Goal: Contribute content

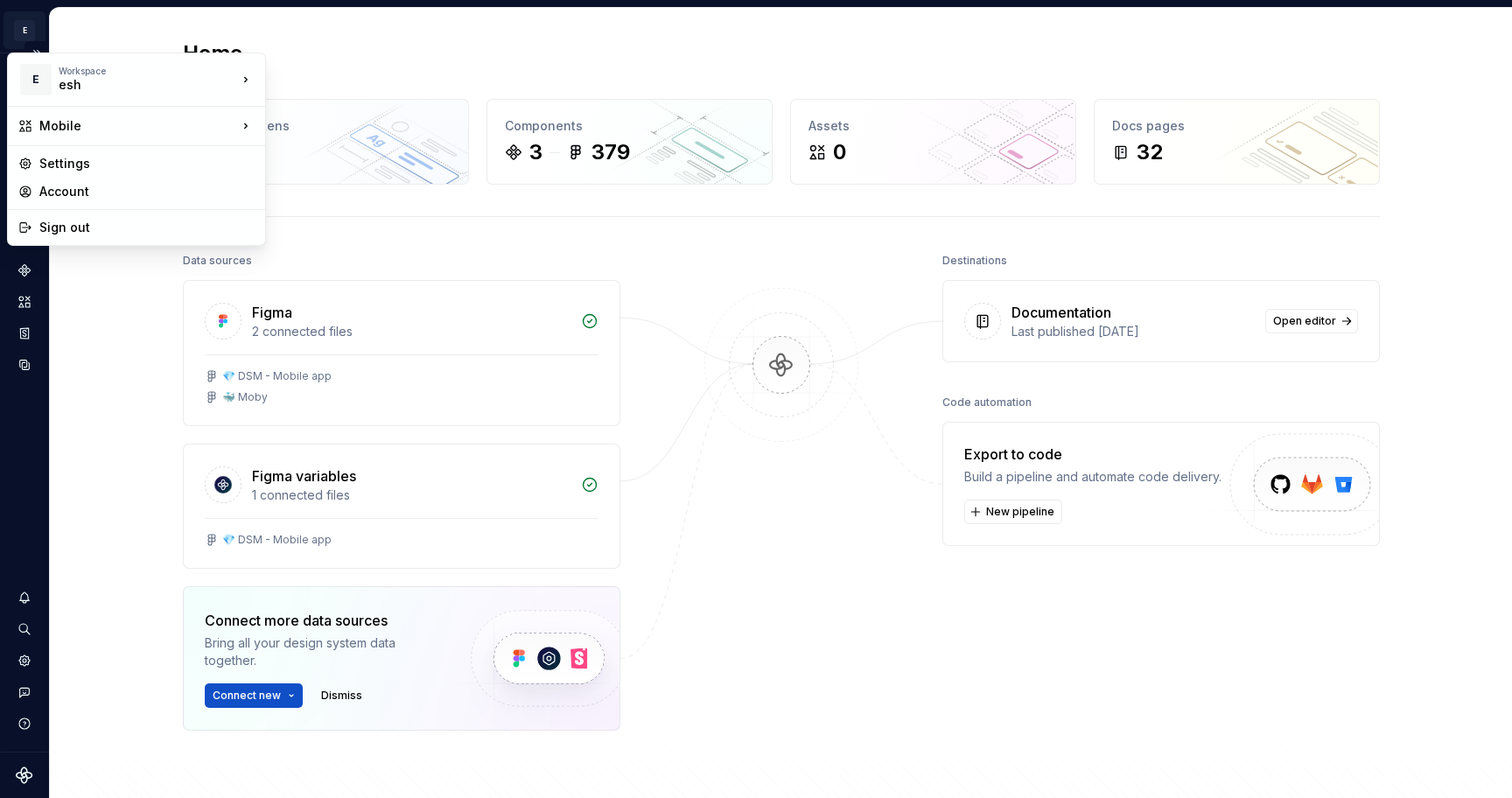
click at [25, 26] on html "E Mobile N Design system data Home Design tokens 225 Components 3 379 Assets 0 …" at bounding box center [756, 399] width 1512 height 798
click at [343, 163] on div "Mobile" at bounding box center [350, 158] width 113 height 18
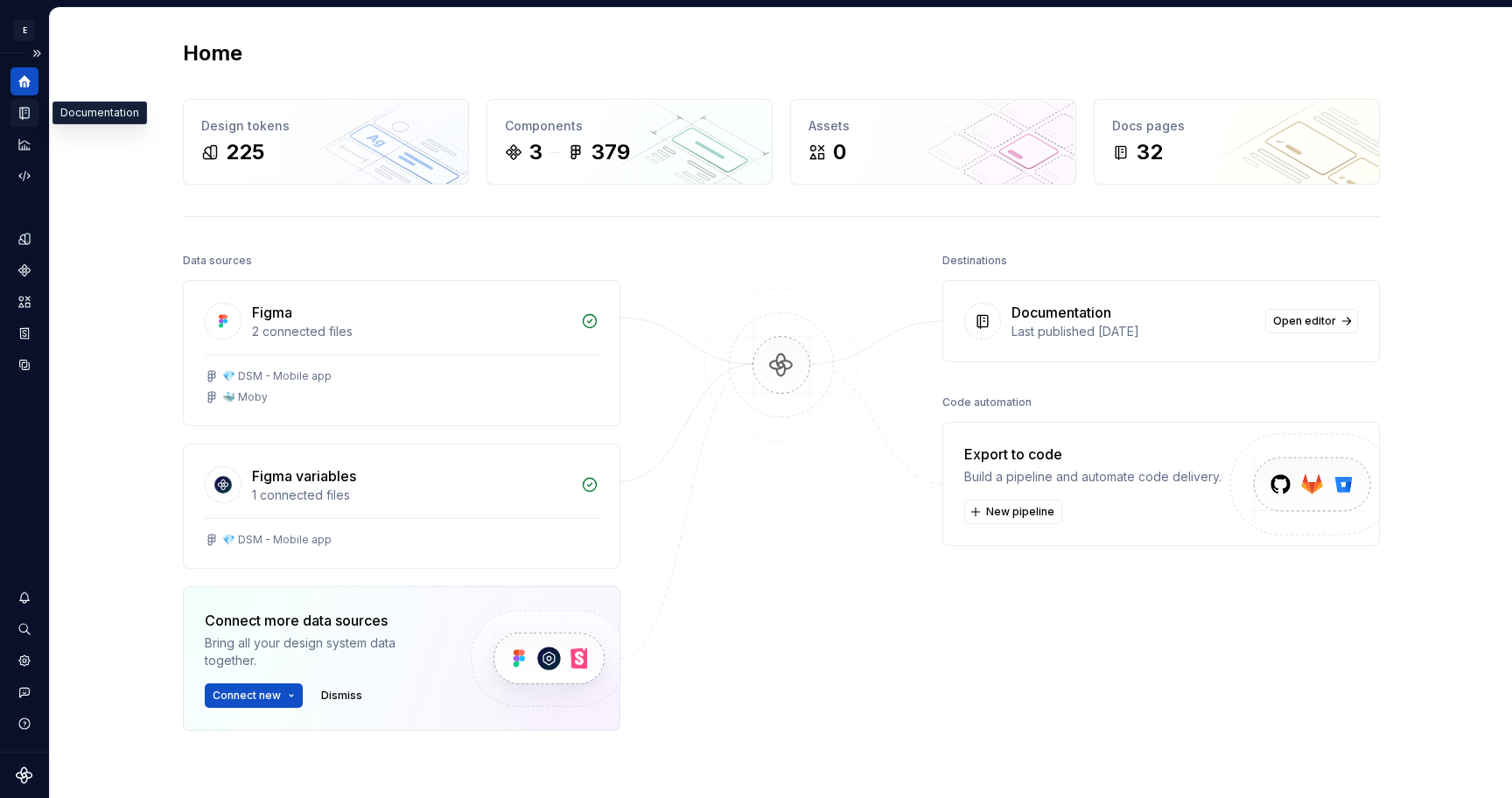
click at [19, 109] on icon "Documentation" at bounding box center [25, 112] width 16 height 16
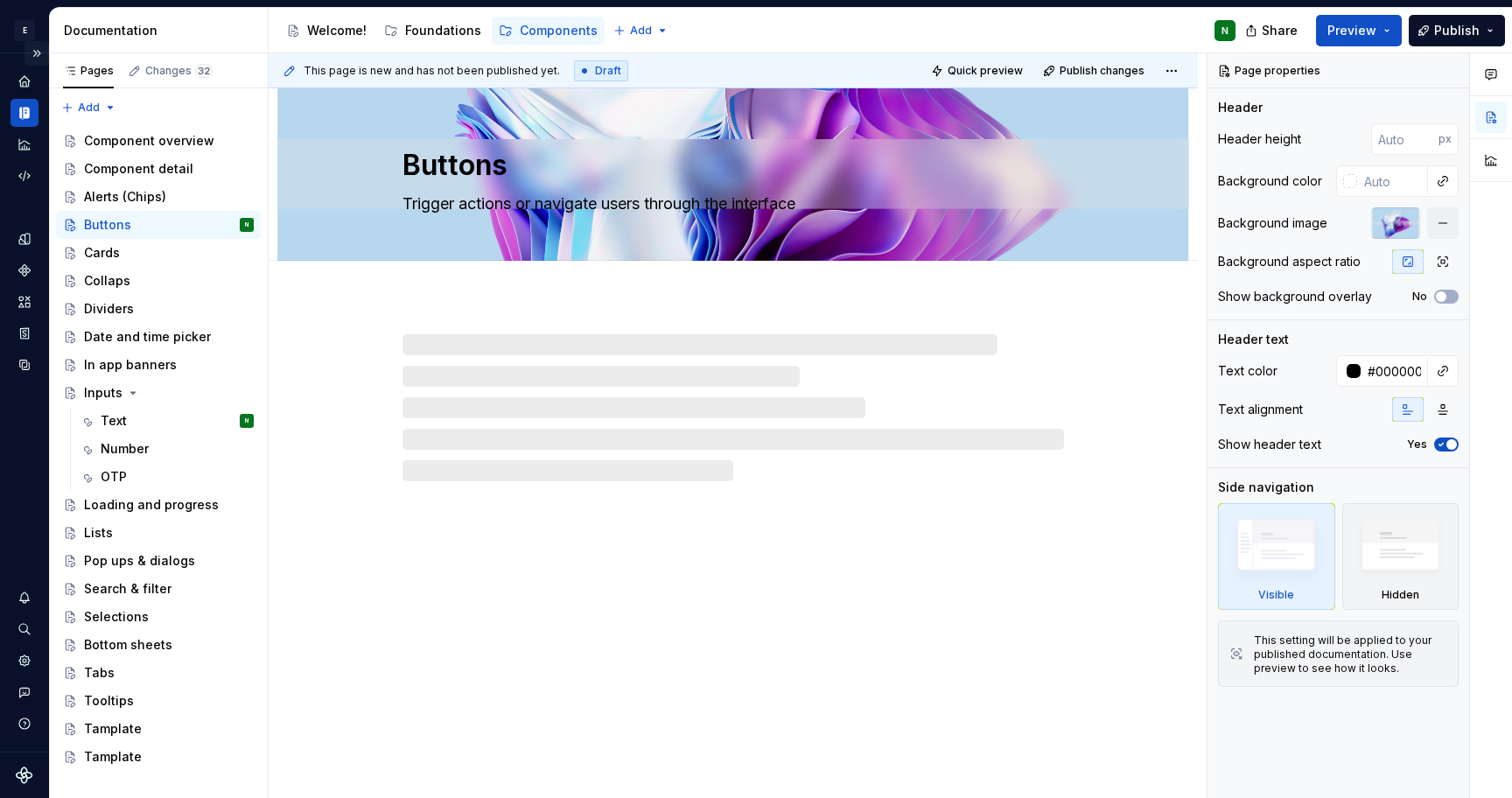
click at [38, 52] on button "Expand sidebar" at bounding box center [37, 53] width 25 height 25
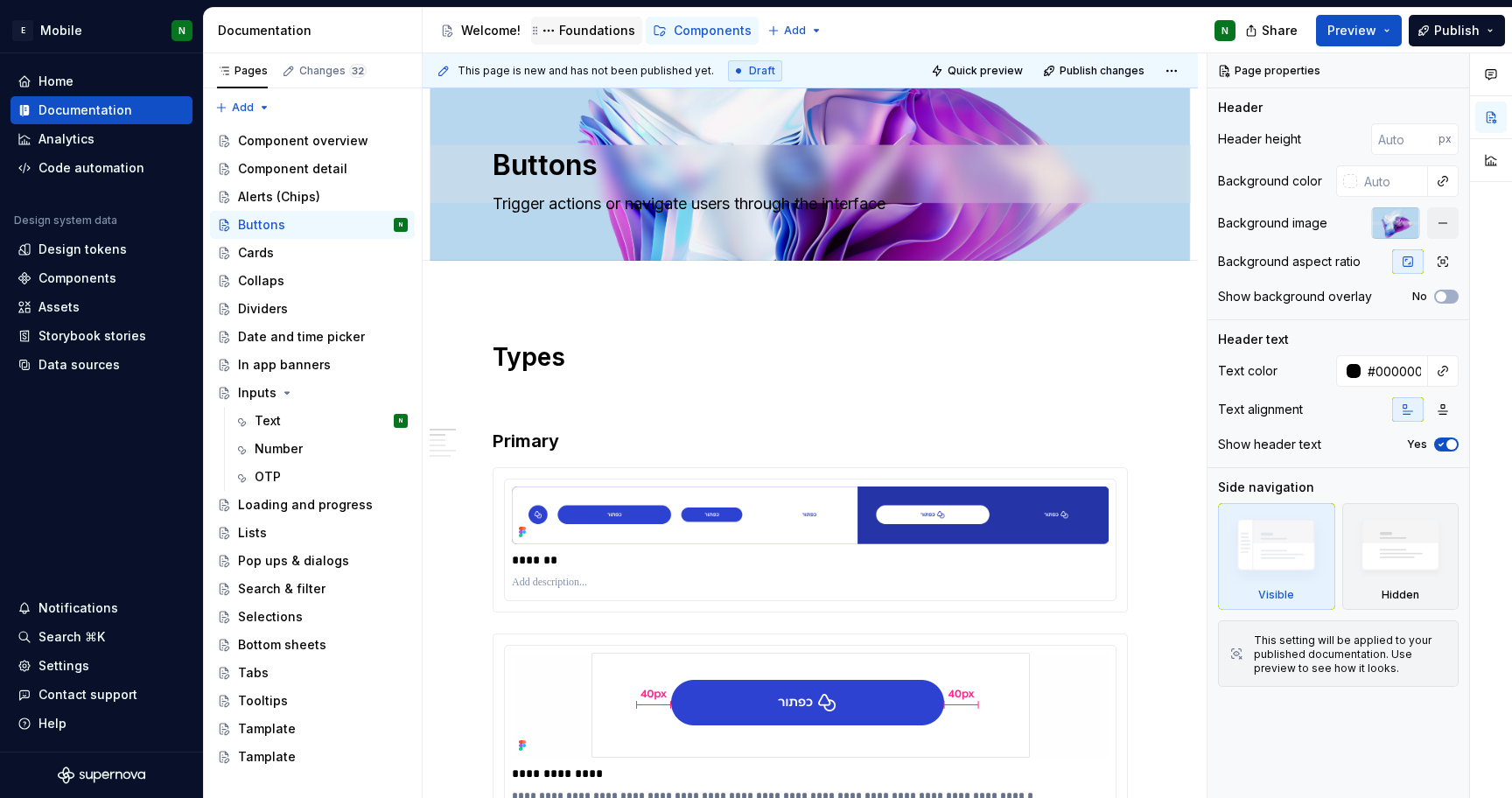
click at [604, 21] on div "Foundations" at bounding box center [587, 30] width 98 height 21
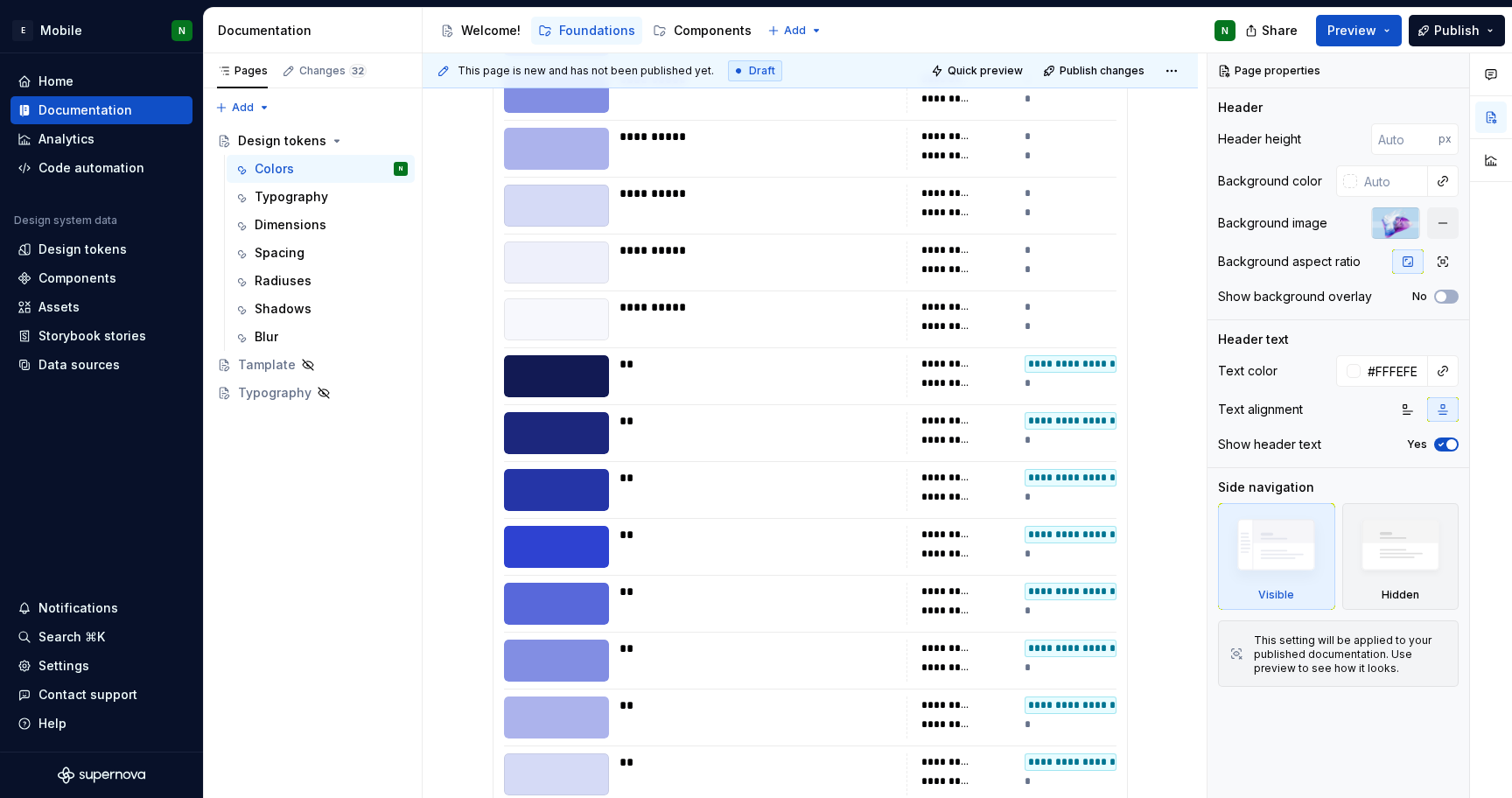
scroll to position [1113, 0]
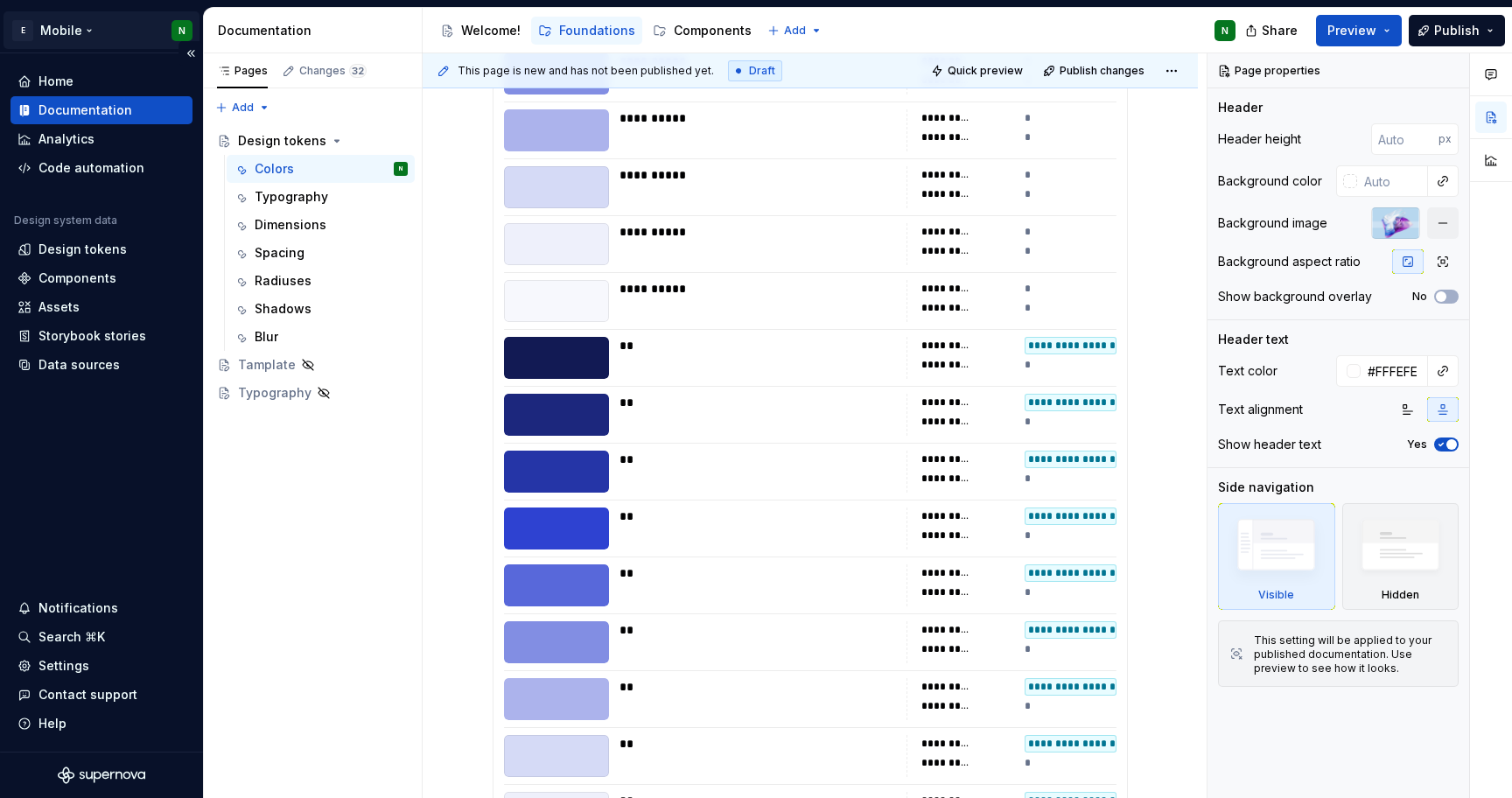
click at [89, 34] on html "E Mobile N Home Documentation Analytics Code automation Design system data Desi…" at bounding box center [756, 399] width 1512 height 798
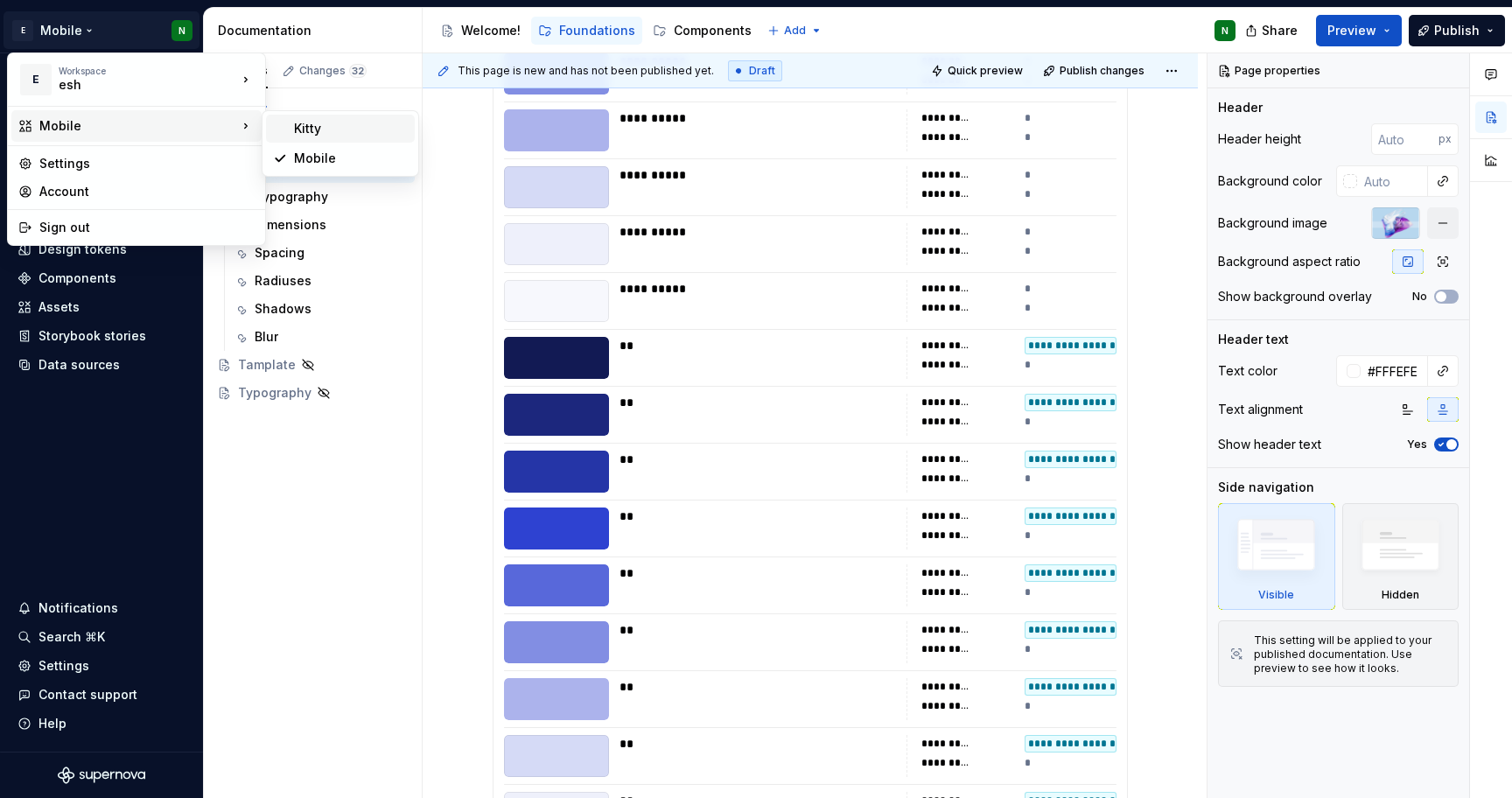
click at [350, 135] on div "Kitty" at bounding box center [350, 128] width 113 height 18
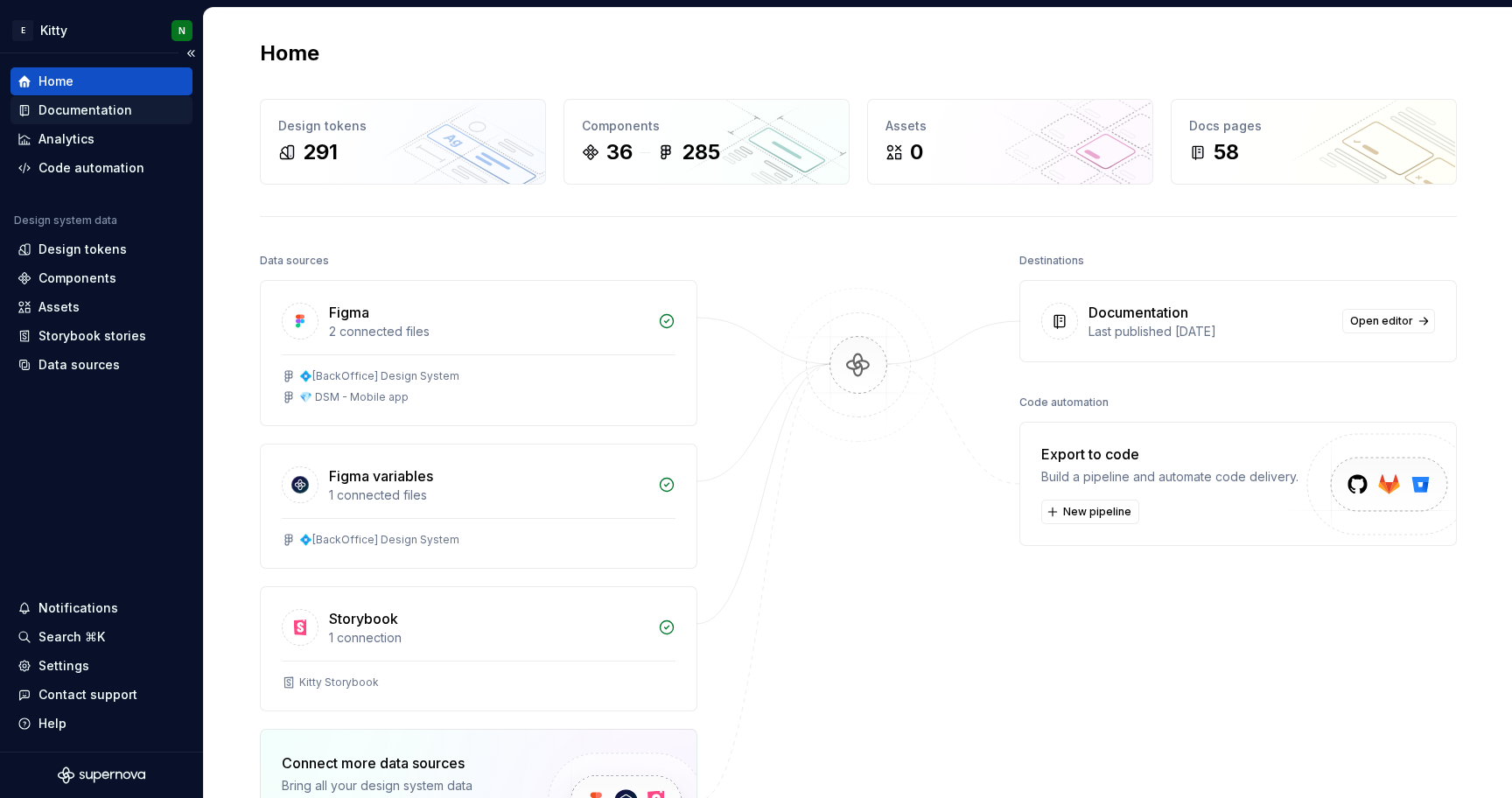
click at [81, 109] on div "Documentation" at bounding box center [86, 110] width 94 height 18
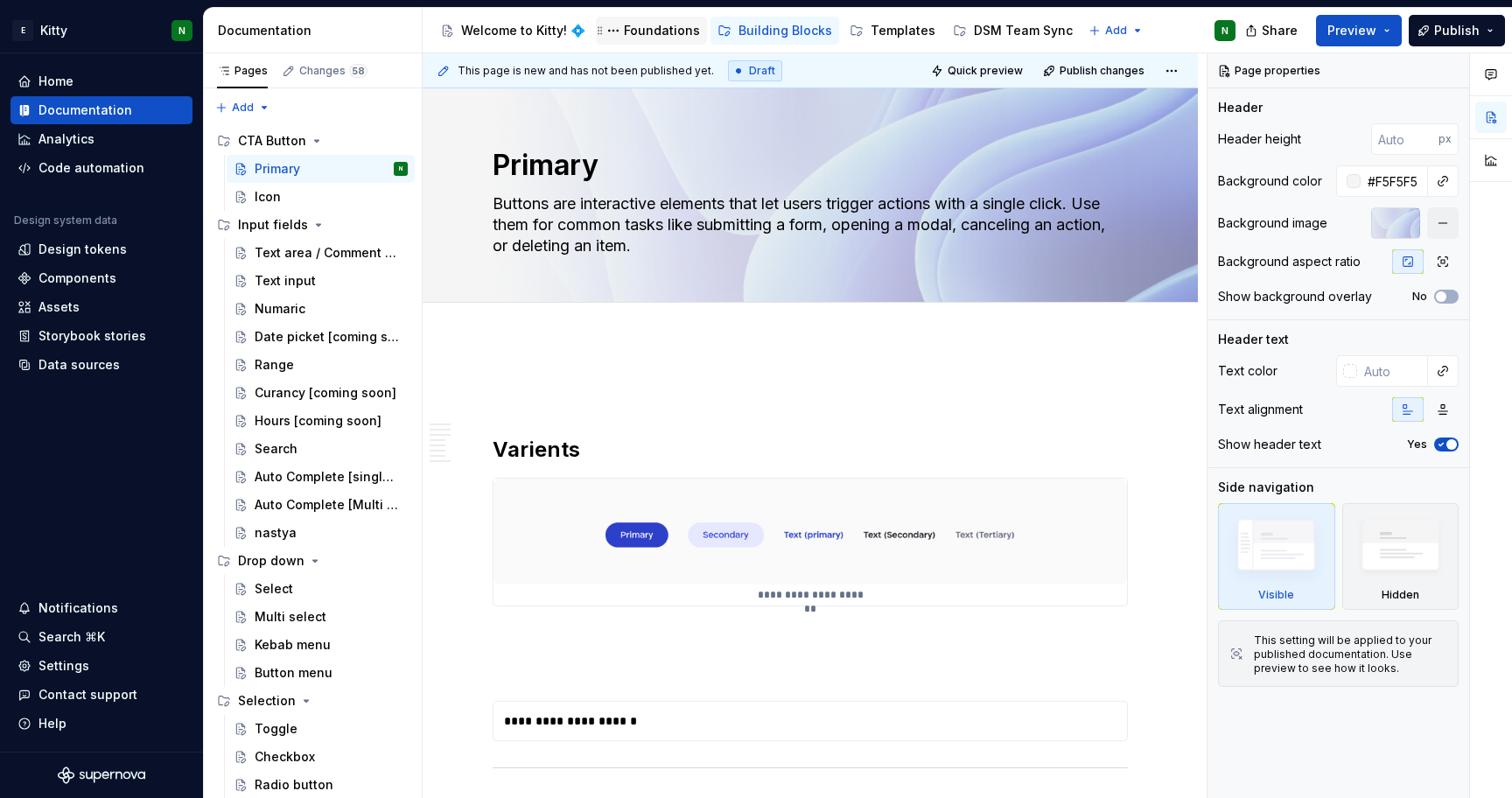
click at [646, 23] on div "Foundations" at bounding box center [662, 31] width 76 height 18
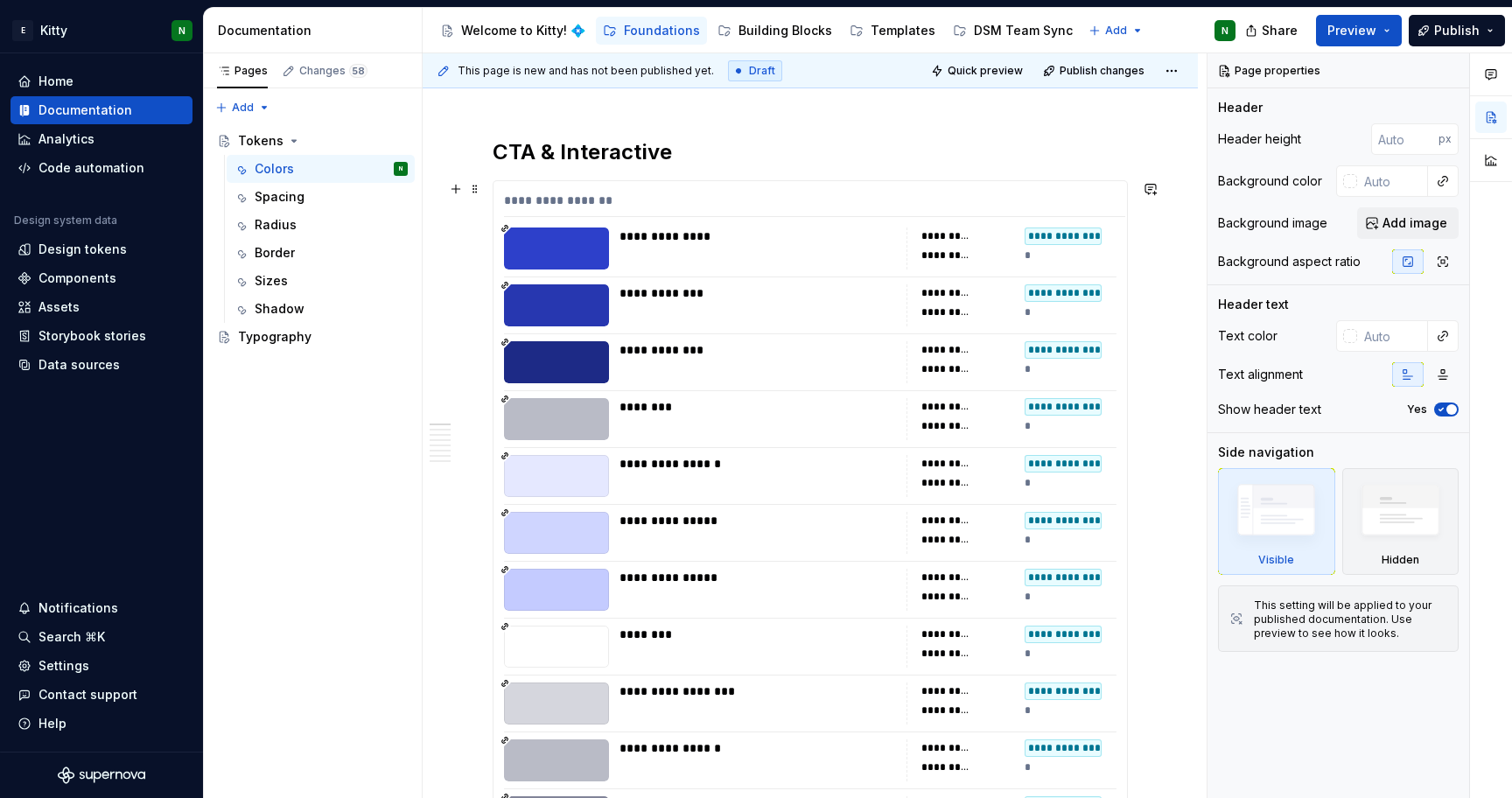
scroll to position [258, 0]
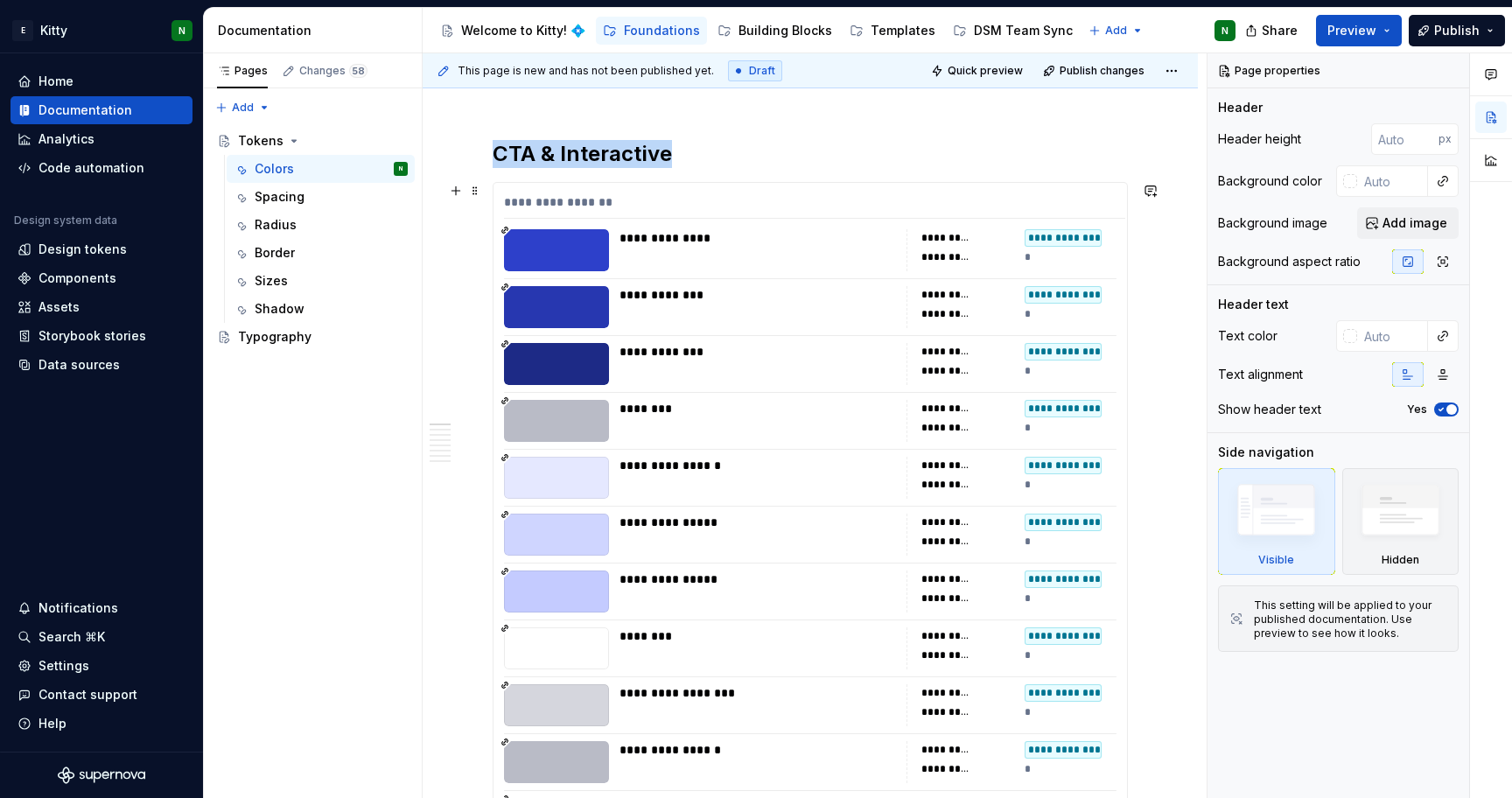
click at [643, 235] on div "**********" at bounding box center [761, 238] width 286 height 18
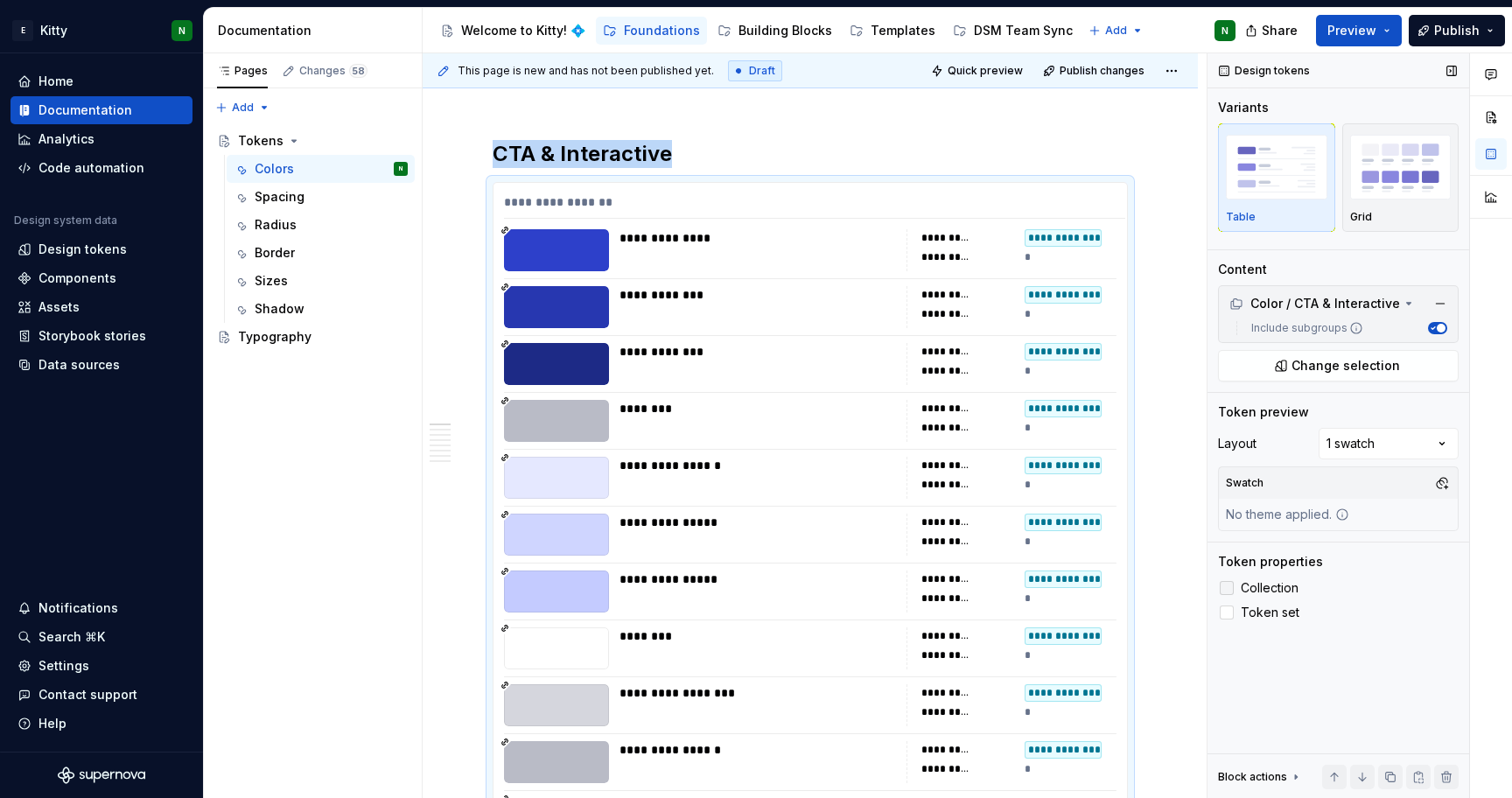
click at [1226, 588] on icon at bounding box center [1226, 588] width 0 height 0
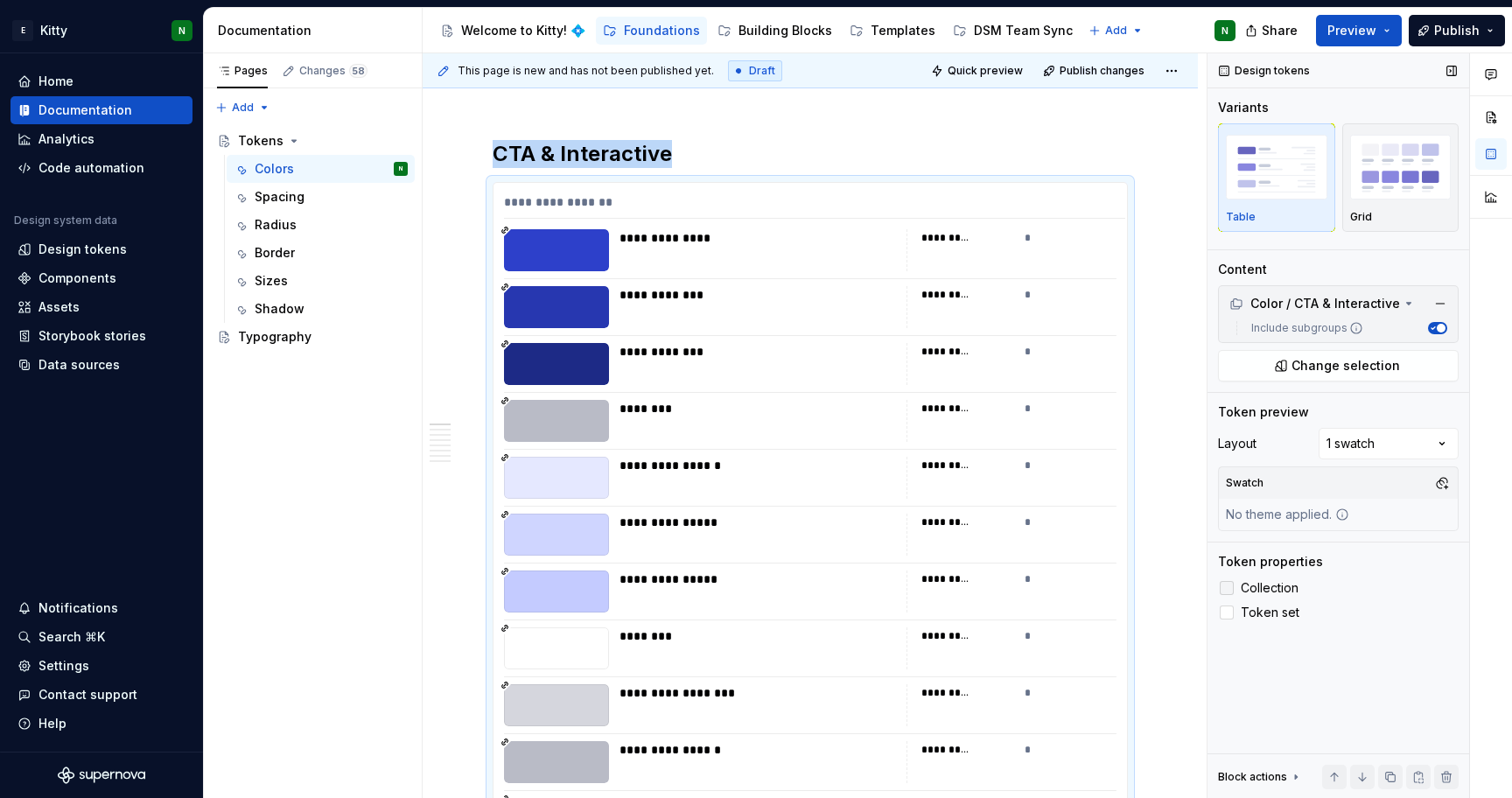
click at [1228, 590] on div at bounding box center [1226, 588] width 14 height 14
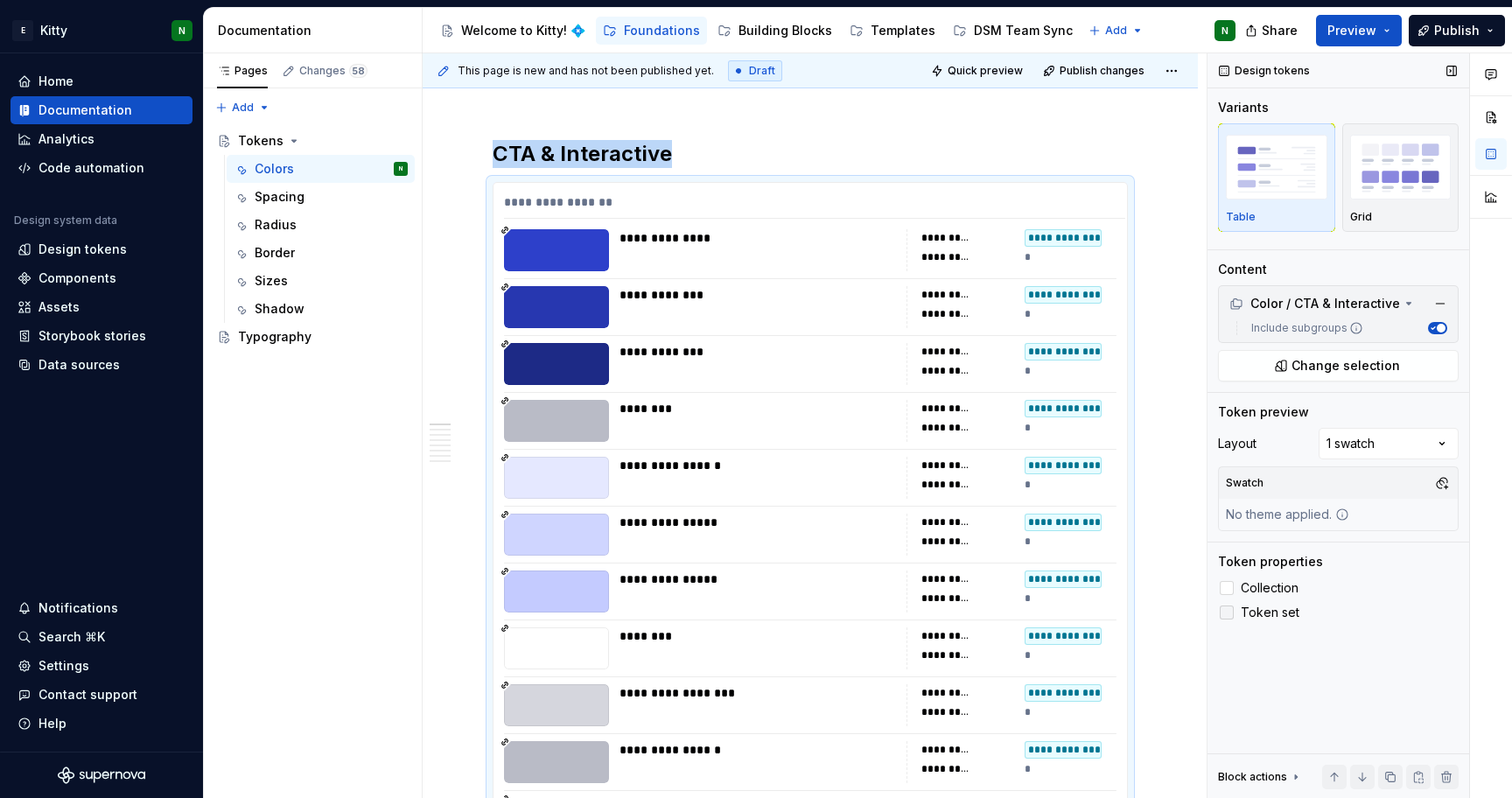
click at [1226, 612] on icon at bounding box center [1226, 612] width 0 height 0
click at [1228, 617] on div at bounding box center [1226, 612] width 14 height 14
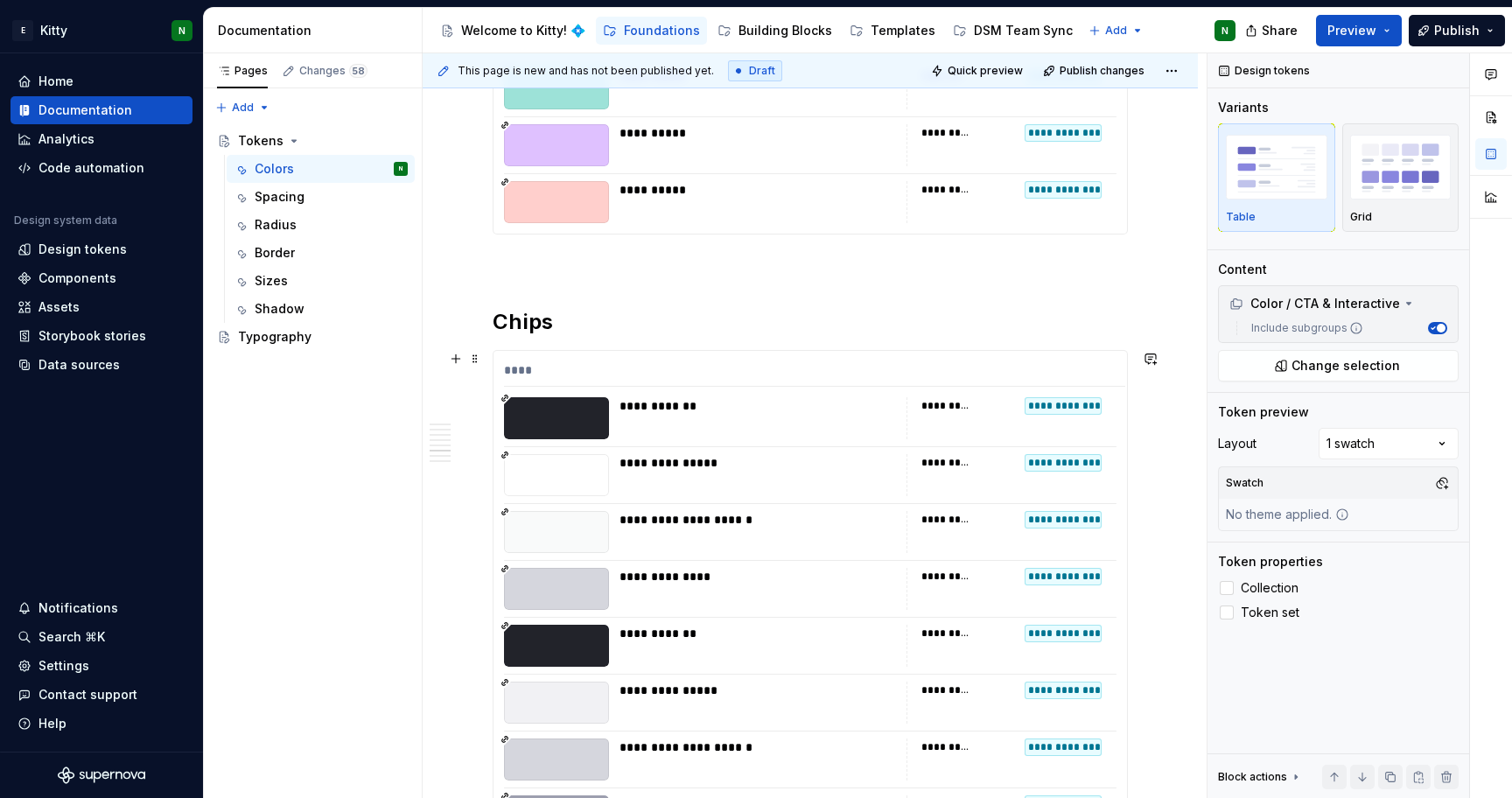
scroll to position [4528, 0]
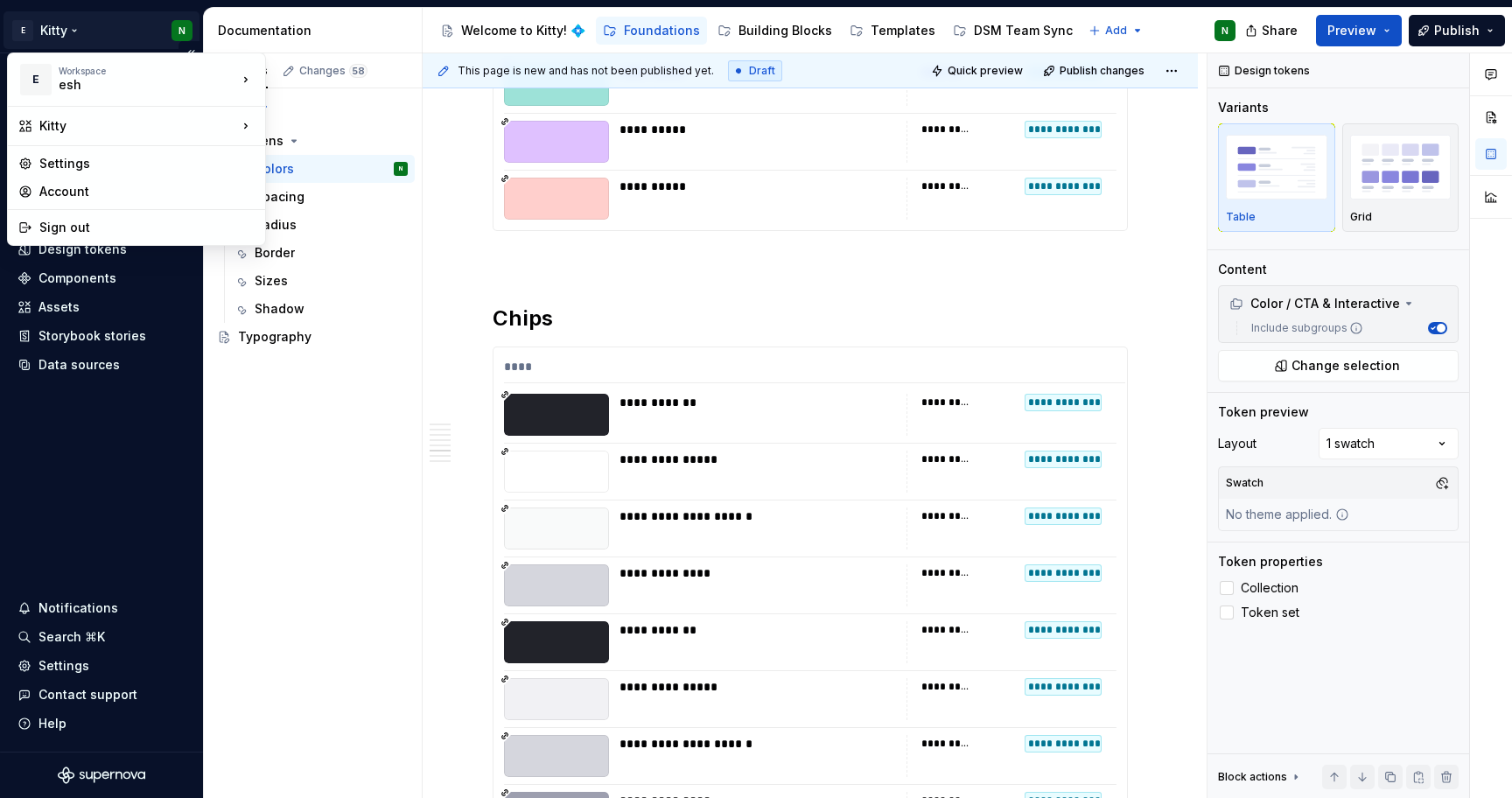
click at [71, 32] on html "E Kitty N Home Documentation Analytics Code automation Design system data Desig…" at bounding box center [756, 399] width 1512 height 798
type textarea "*"
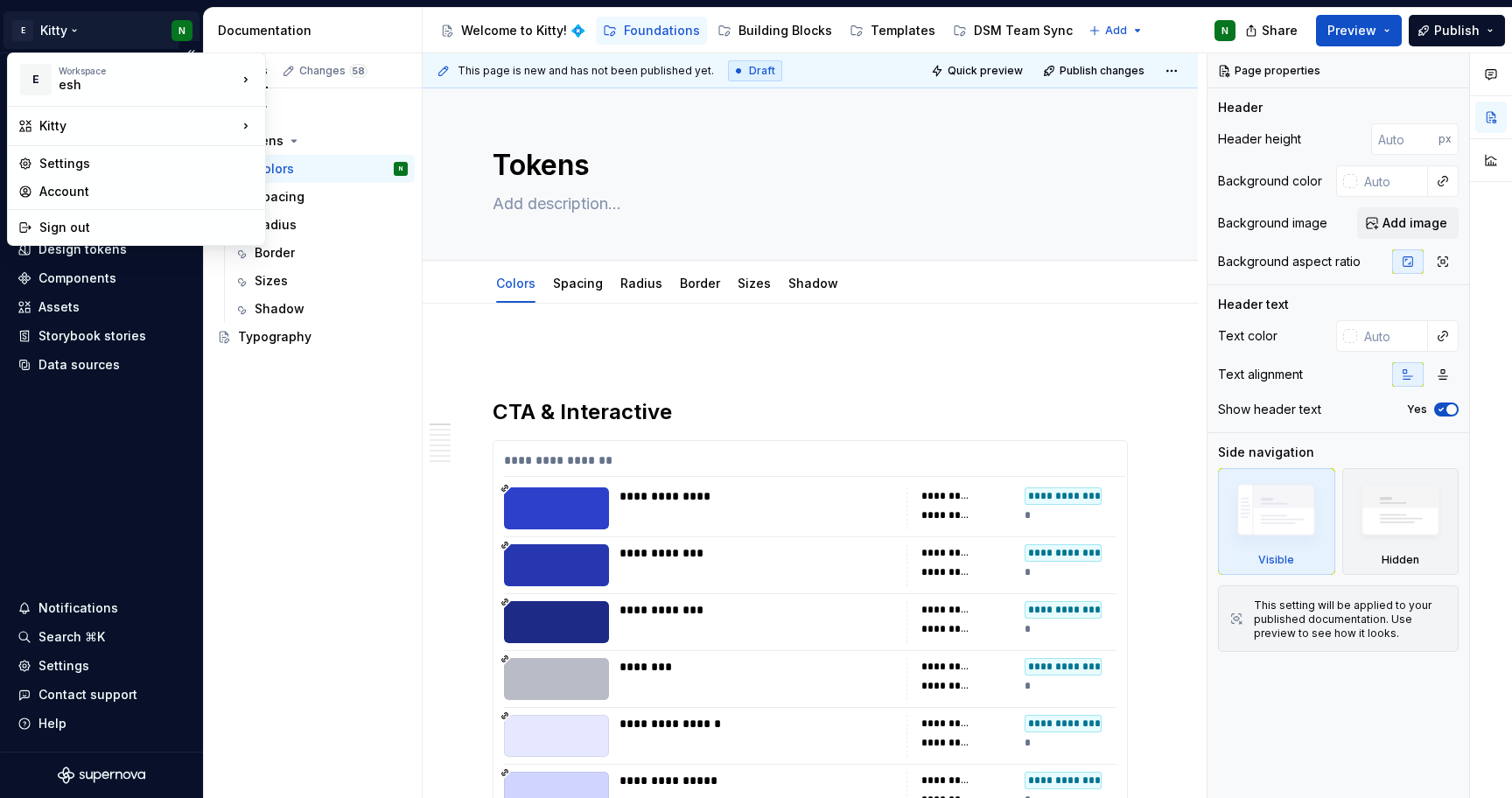
click at [75, 33] on html "E Kitty N Home Documentation Analytics Code automation Design system data Desig…" at bounding box center [756, 399] width 1512 height 798
click at [315, 155] on div "Mobile" at bounding box center [350, 158] width 113 height 18
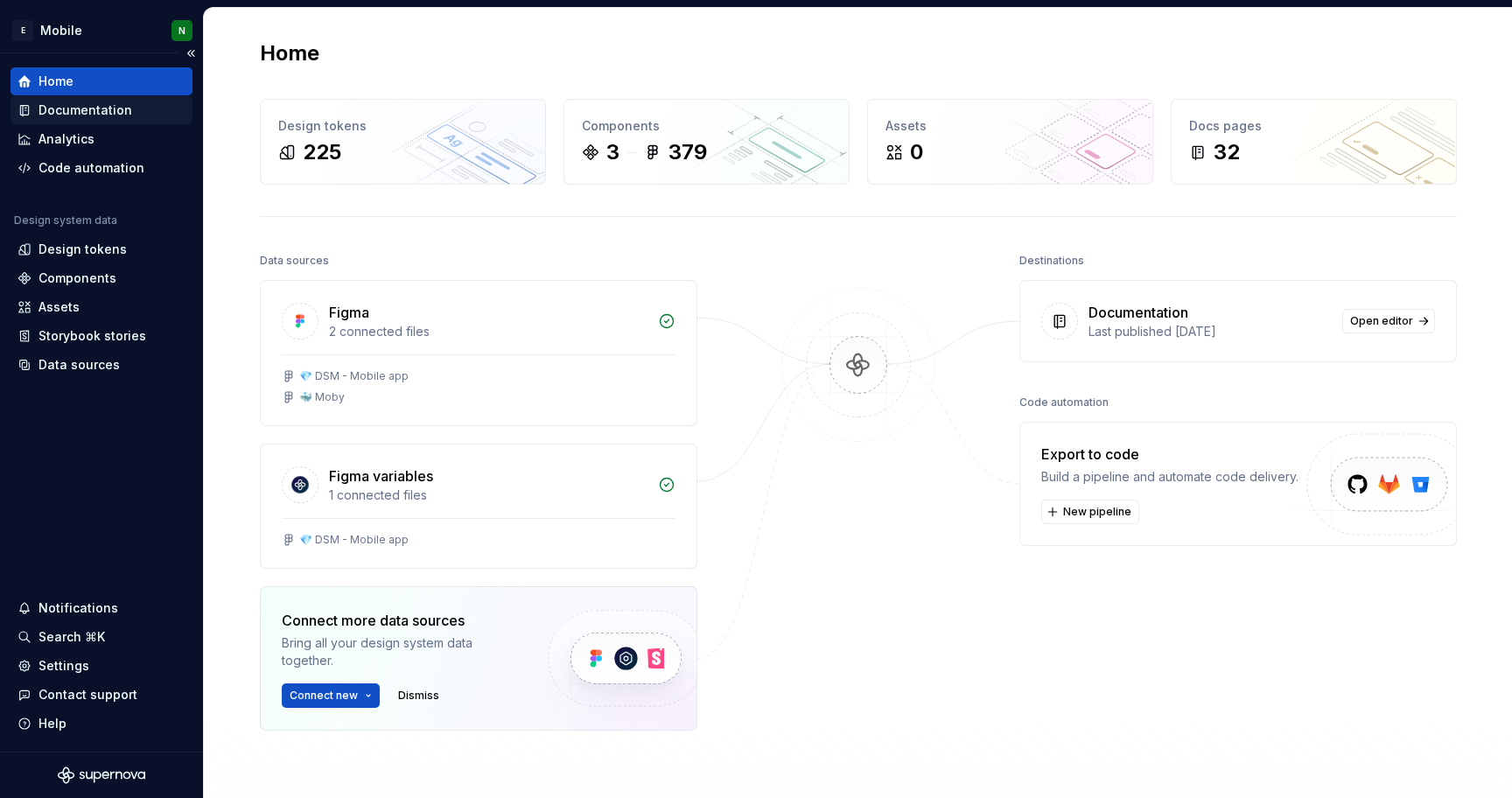
click at [108, 113] on div "Documentation" at bounding box center [86, 110] width 94 height 18
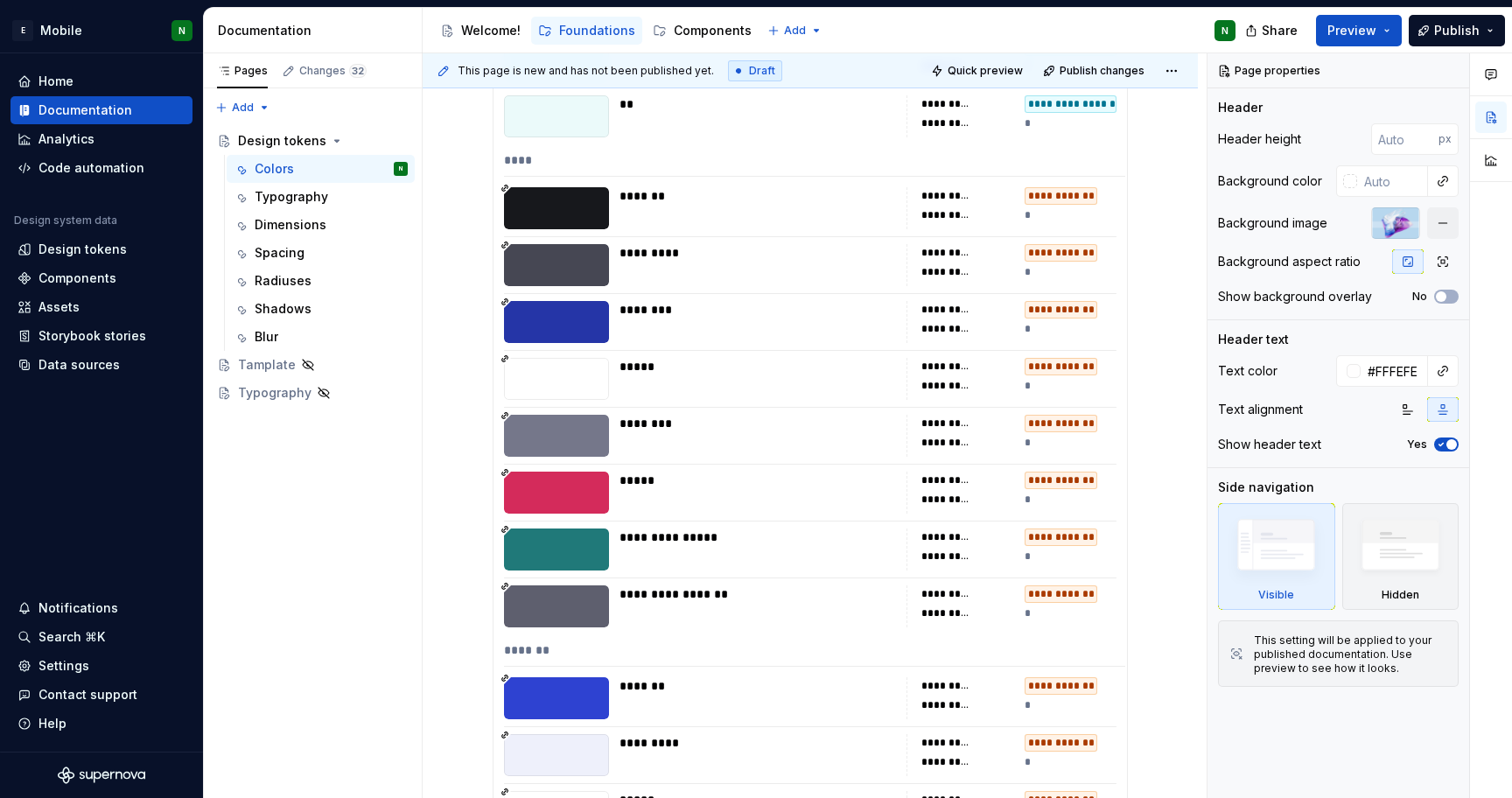
scroll to position [6780, 0]
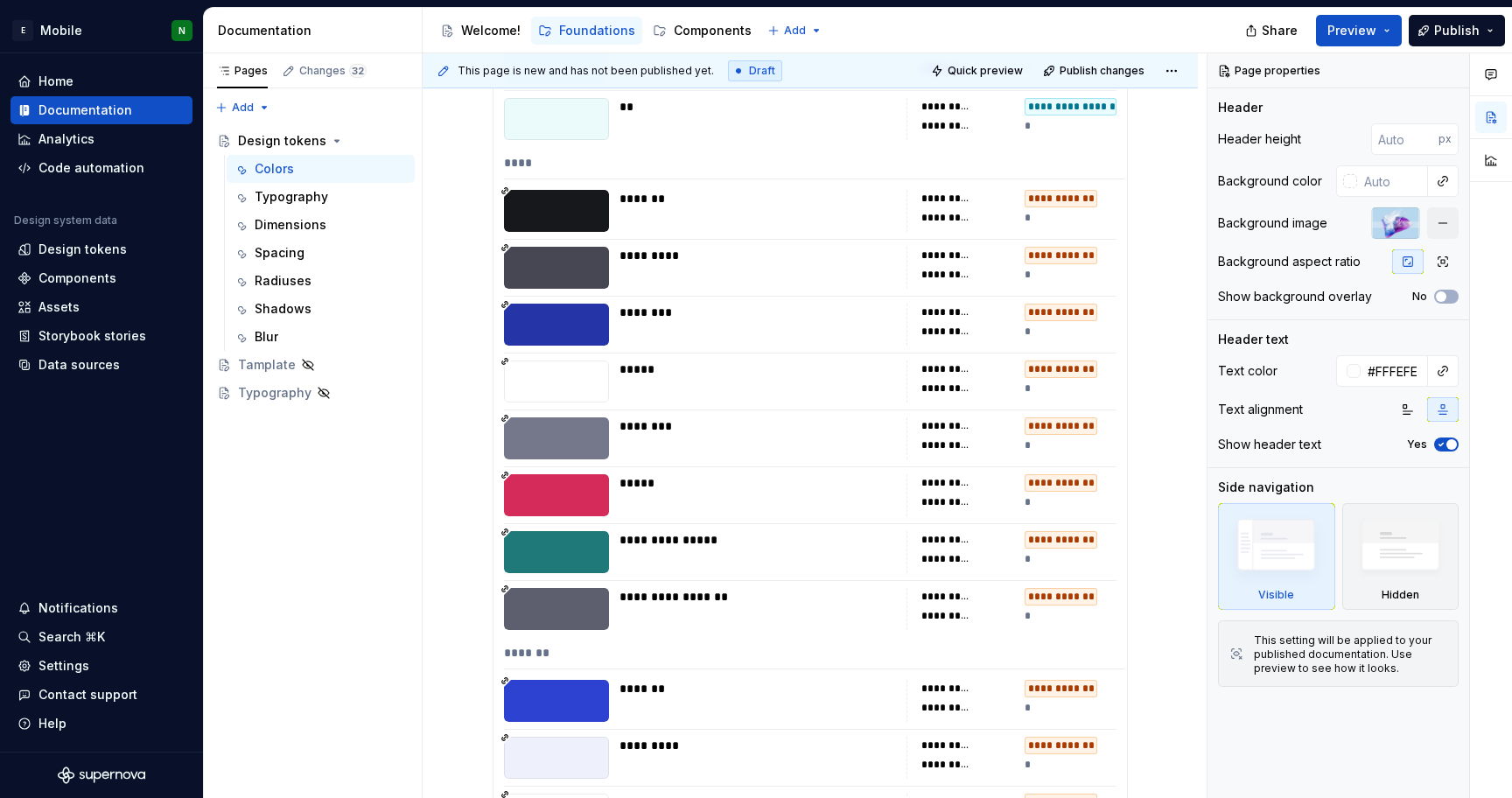
type textarea "*"
